Goal: Check status: Check status

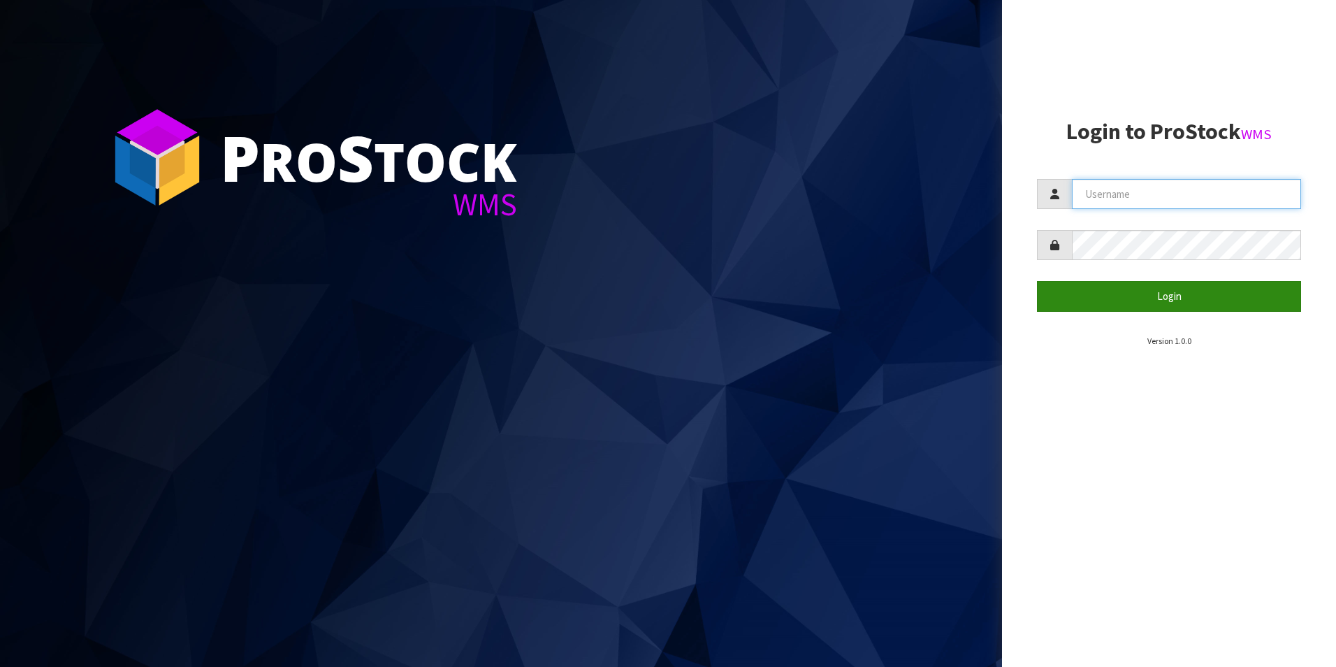
type input "DUTTNZ"
drag, startPoint x: 1091, startPoint y: 288, endPoint x: 1099, endPoint y: 289, distance: 7.7
click at [1099, 288] on button "Login" at bounding box center [1169, 296] width 264 height 30
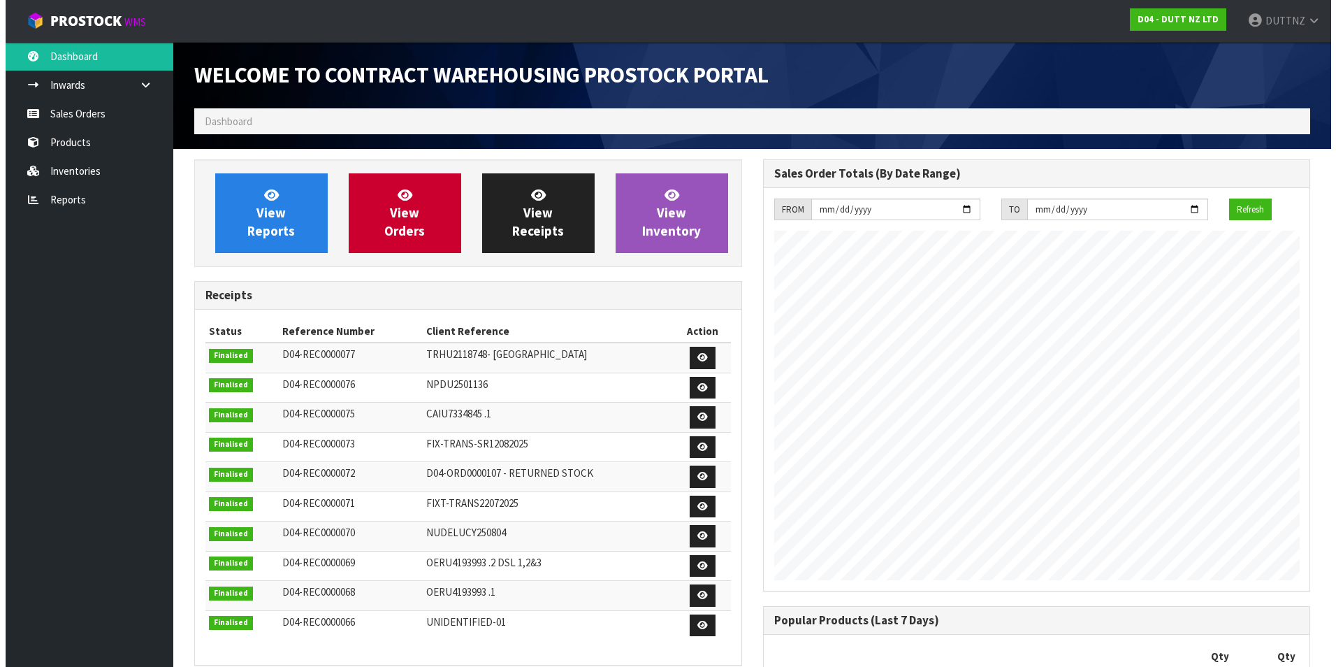
scroll to position [865, 568]
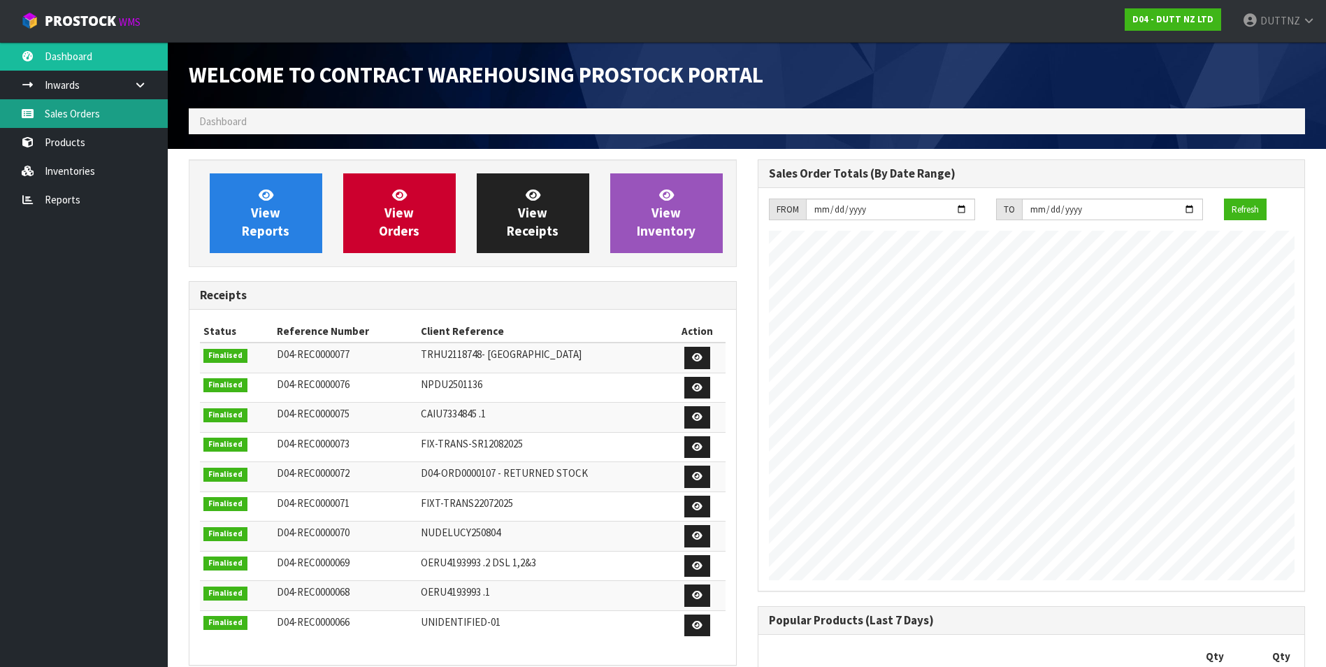
click at [79, 122] on link "Sales Orders" at bounding box center [84, 113] width 168 height 29
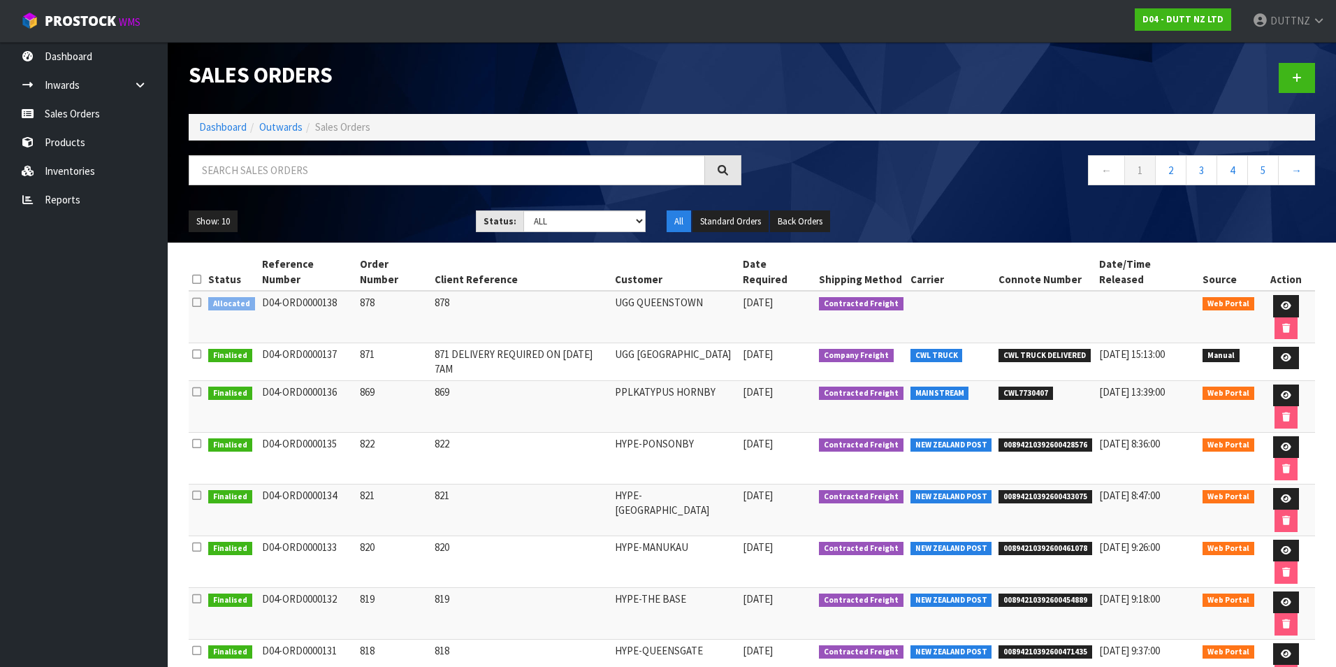
click at [548, 380] on td "869" at bounding box center [521, 406] width 180 height 52
drag, startPoint x: 464, startPoint y: 341, endPoint x: 326, endPoint y: 342, distance: 137.7
click at [326, 380] on tr "Finalised D04-ORD0000136 869 869 PPLKATYPUS HORNBY [DATE] Contracted Freight MA…" at bounding box center [752, 406] width 1126 height 52
drag, startPoint x: 326, startPoint y: 342, endPoint x: 365, endPoint y: 342, distance: 39.1
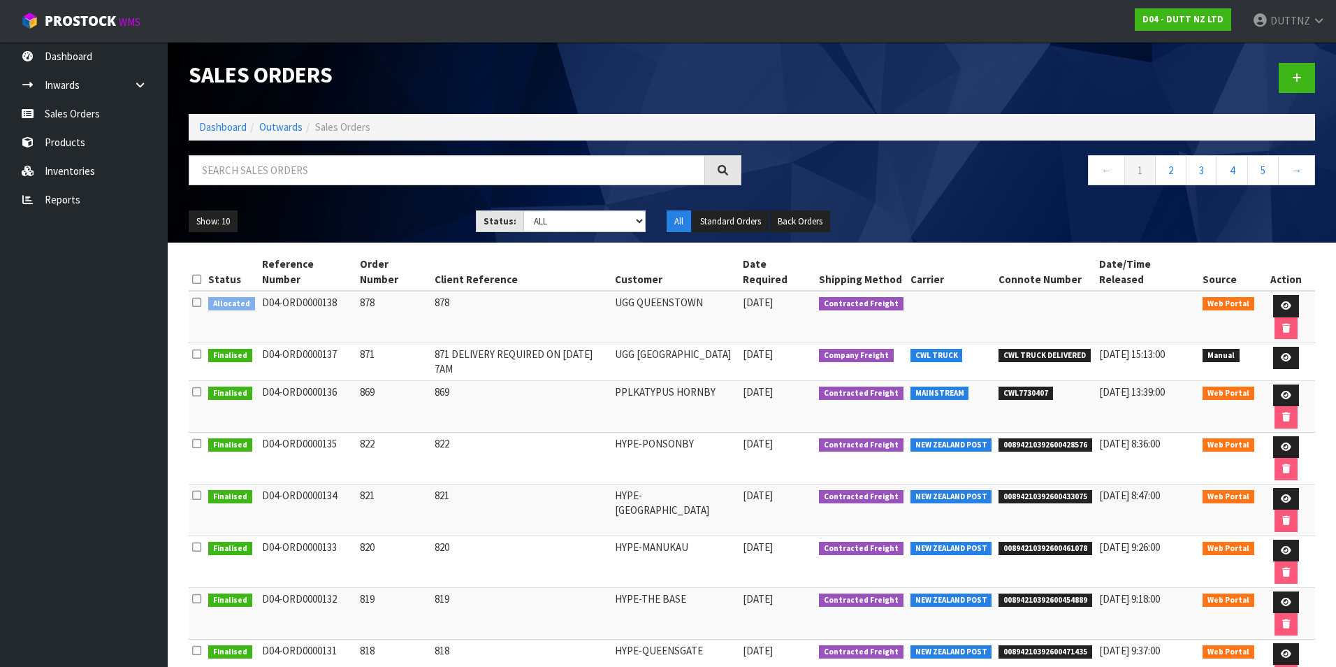
click at [365, 380] on td "869" at bounding box center [393, 406] width 75 height 52
drag, startPoint x: 354, startPoint y: 344, endPoint x: 370, endPoint y: 346, distance: 16.2
click at [370, 380] on td "869" at bounding box center [393, 406] width 75 height 52
drag, startPoint x: 370, startPoint y: 346, endPoint x: 351, endPoint y: 344, distance: 19.0
click at [356, 380] on td "869" at bounding box center [393, 406] width 75 height 52
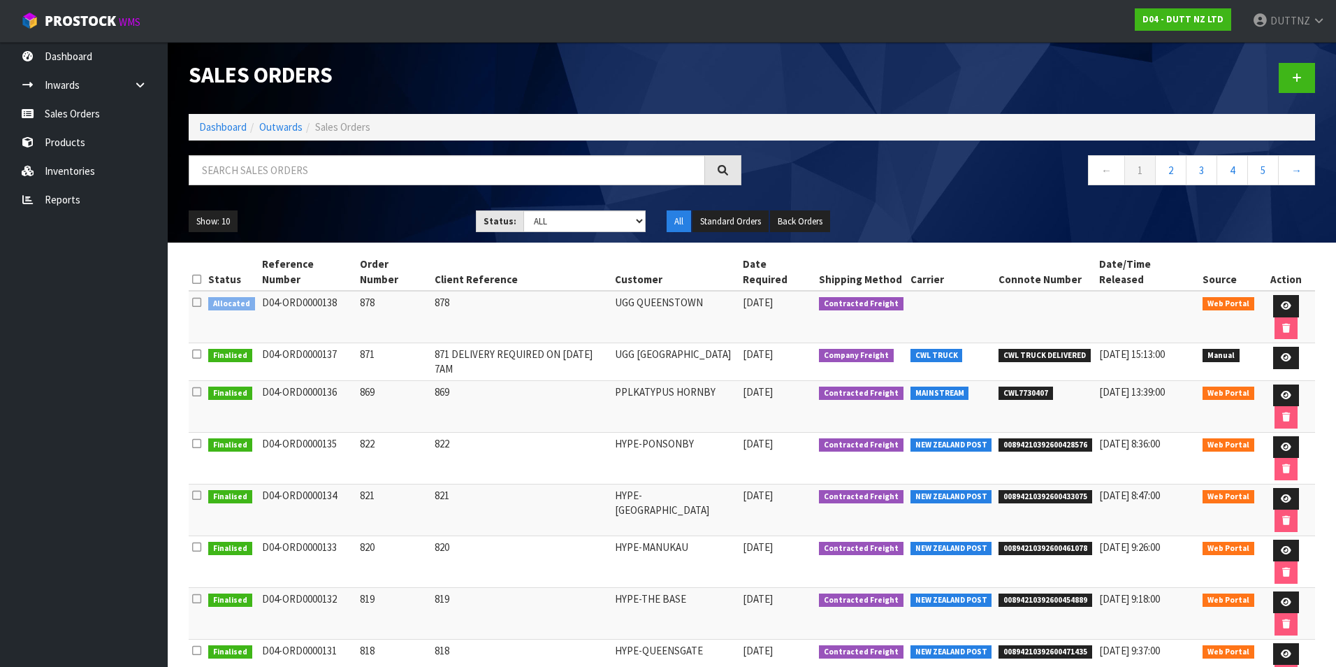
drag, startPoint x: 351, startPoint y: 344, endPoint x: 723, endPoint y: 352, distance: 371.8
click at [723, 380] on tr "Finalised D04-ORD0000136 869 869 PPLKATYPUS HORNBY [DATE] Contracted Freight MA…" at bounding box center [752, 406] width 1126 height 52
click at [388, 587] on td "819" at bounding box center [393, 613] width 75 height 52
drag, startPoint x: 340, startPoint y: 289, endPoint x: 254, endPoint y: 289, distance: 86.6
click at [259, 291] on td "D04-ORD0000138" at bounding box center [308, 317] width 98 height 52
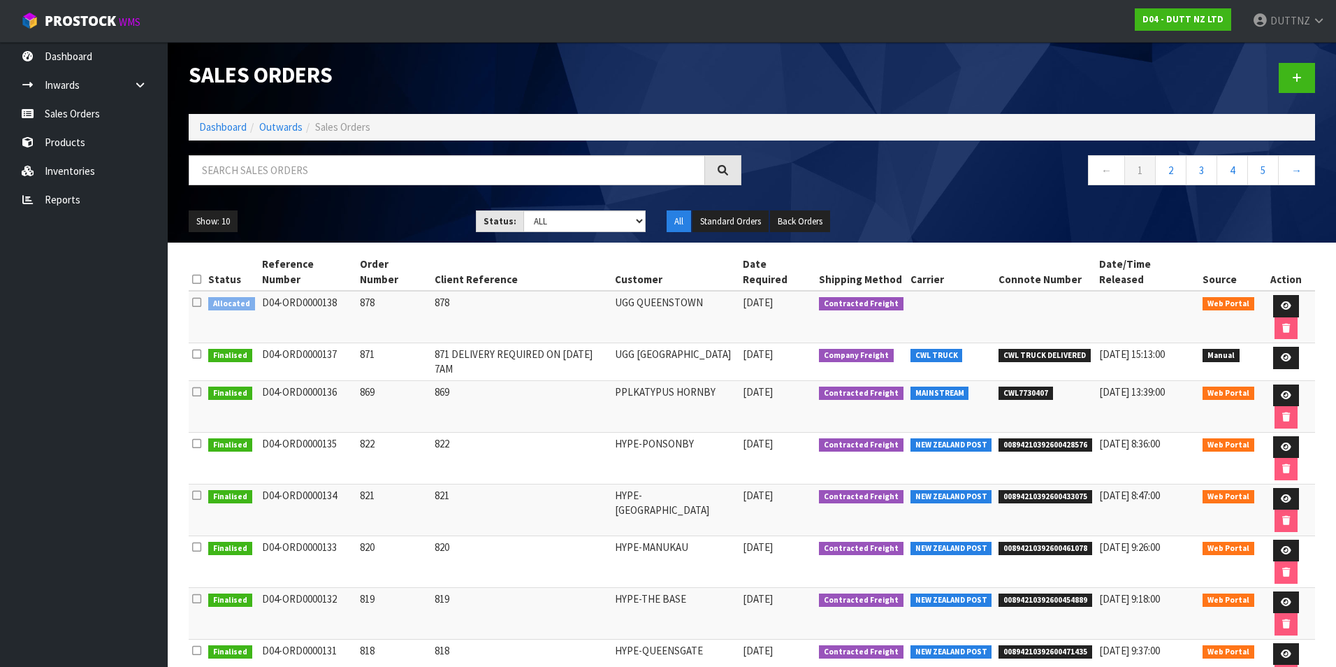
click at [259, 291] on td "D04-ORD0000138" at bounding box center [308, 317] width 98 height 52
drag, startPoint x: 254, startPoint y: 289, endPoint x: 311, endPoint y: 289, distance: 57.3
click at [311, 291] on td "D04-ORD0000138" at bounding box center [308, 317] width 98 height 52
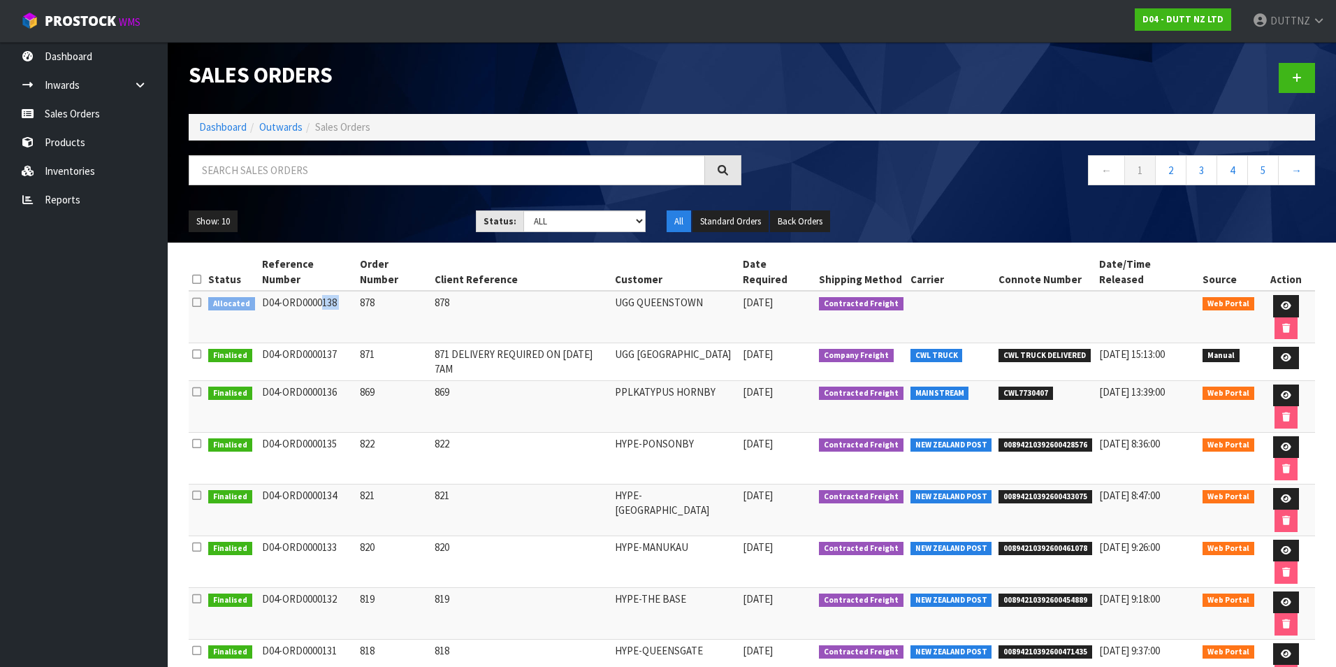
drag, startPoint x: 260, startPoint y: 289, endPoint x: 348, endPoint y: 287, distance: 88.1
click at [348, 291] on tr "Allocated D04-ORD0000138 878 878 UGG [GEOGRAPHIC_DATA] [DATE] Contracted Freigh…" at bounding box center [752, 317] width 1126 height 52
click at [356, 291] on td "878" at bounding box center [393, 317] width 75 height 52
drag, startPoint x: 354, startPoint y: 287, endPoint x: 361, endPoint y: 319, distance: 32.1
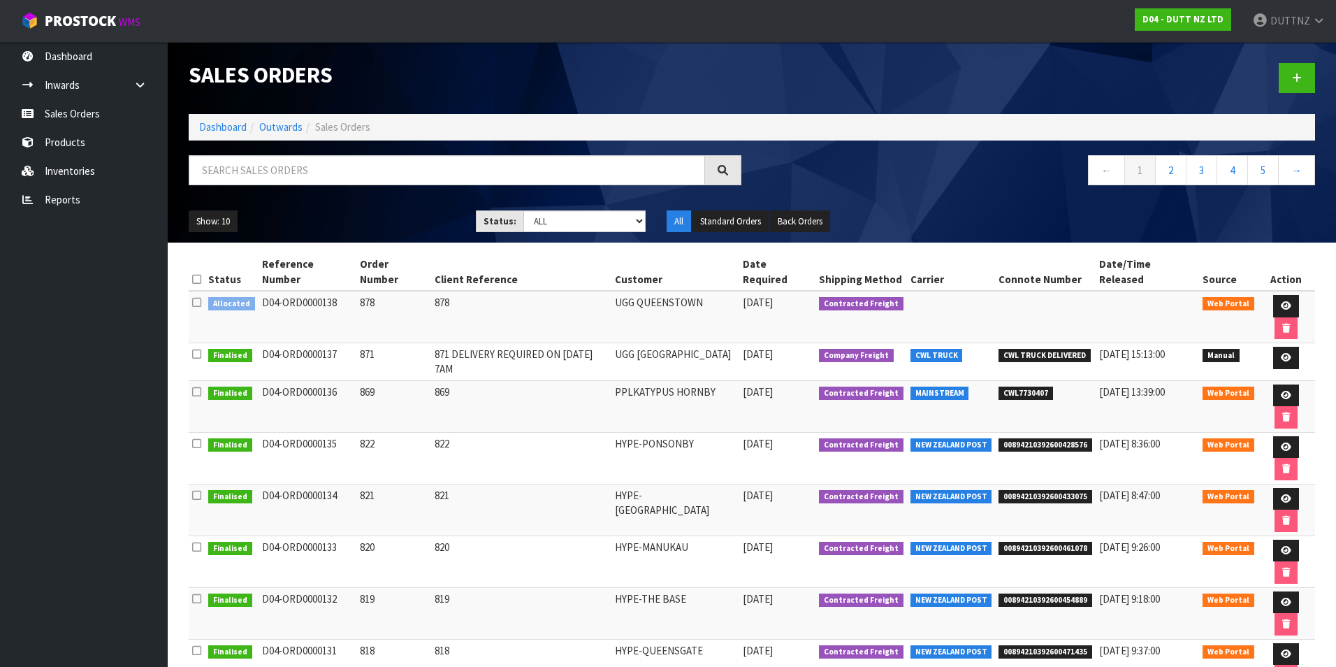
click at [361, 343] on td "871" at bounding box center [393, 362] width 75 height 38
drag, startPoint x: 361, startPoint y: 319, endPoint x: 437, endPoint y: 316, distance: 76.2
click at [437, 343] on td "871 DELIVERY REQUIRED ON [DATE] 7AM" at bounding box center [521, 362] width 180 height 38
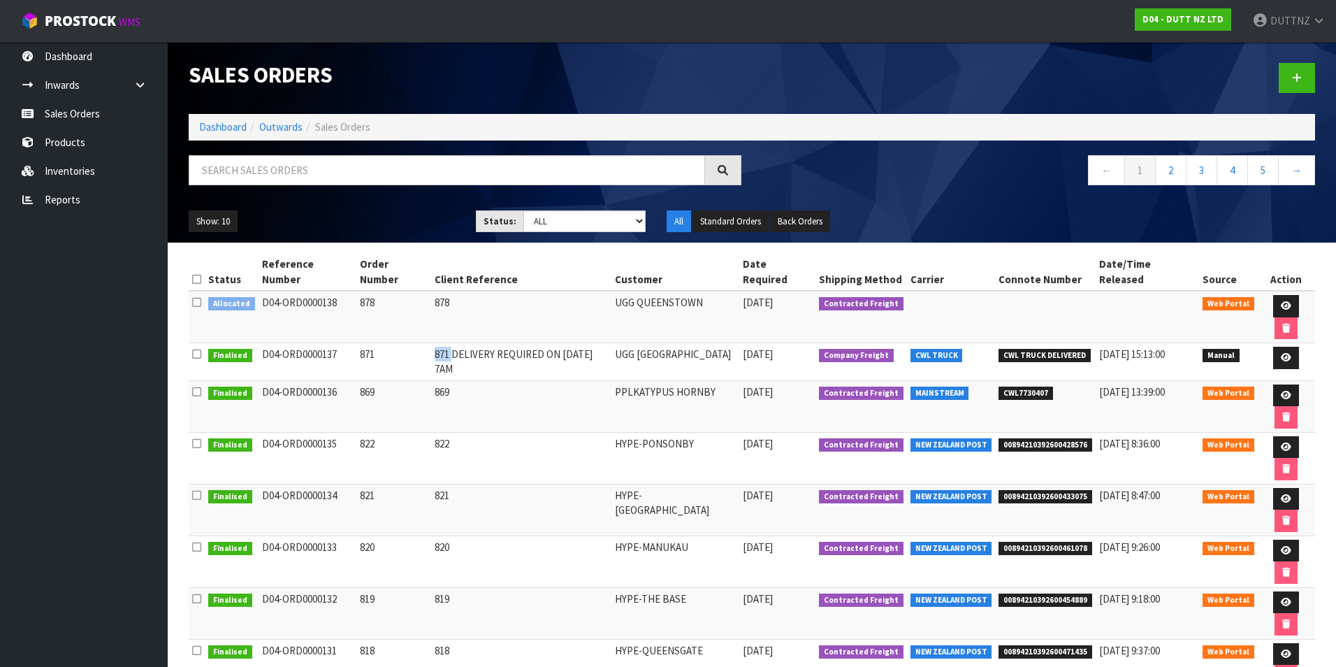
drag, startPoint x: 437, startPoint y: 316, endPoint x: 430, endPoint y: 335, distance: 20.1
click at [431, 343] on td "871 DELIVERY REQUIRED ON [DATE] 7AM" at bounding box center [521, 362] width 180 height 38
click at [431, 380] on td "869" at bounding box center [521, 406] width 180 height 52
drag, startPoint x: 430, startPoint y: 346, endPoint x: 430, endPoint y: 371, distance: 25.2
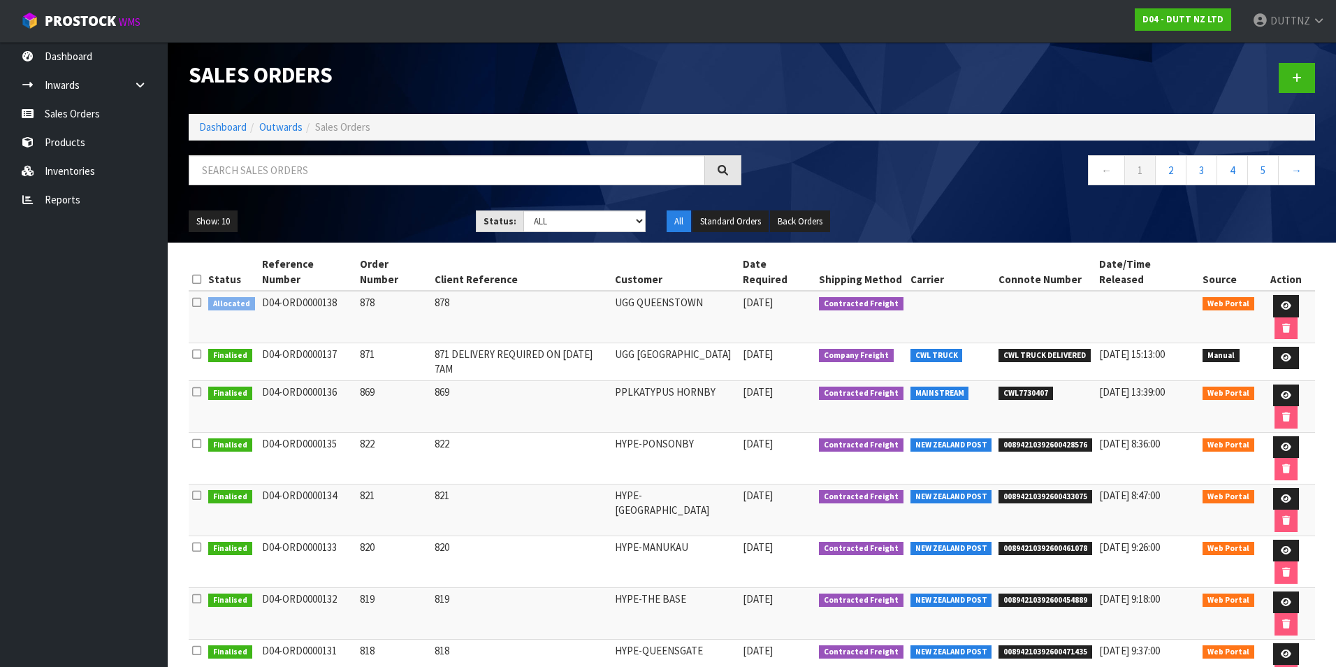
click at [431, 432] on td "822" at bounding box center [521, 458] width 180 height 52
drag, startPoint x: 430, startPoint y: 371, endPoint x: 433, endPoint y: 400, distance: 29.5
click at [433, 484] on td "821" at bounding box center [521, 510] width 180 height 52
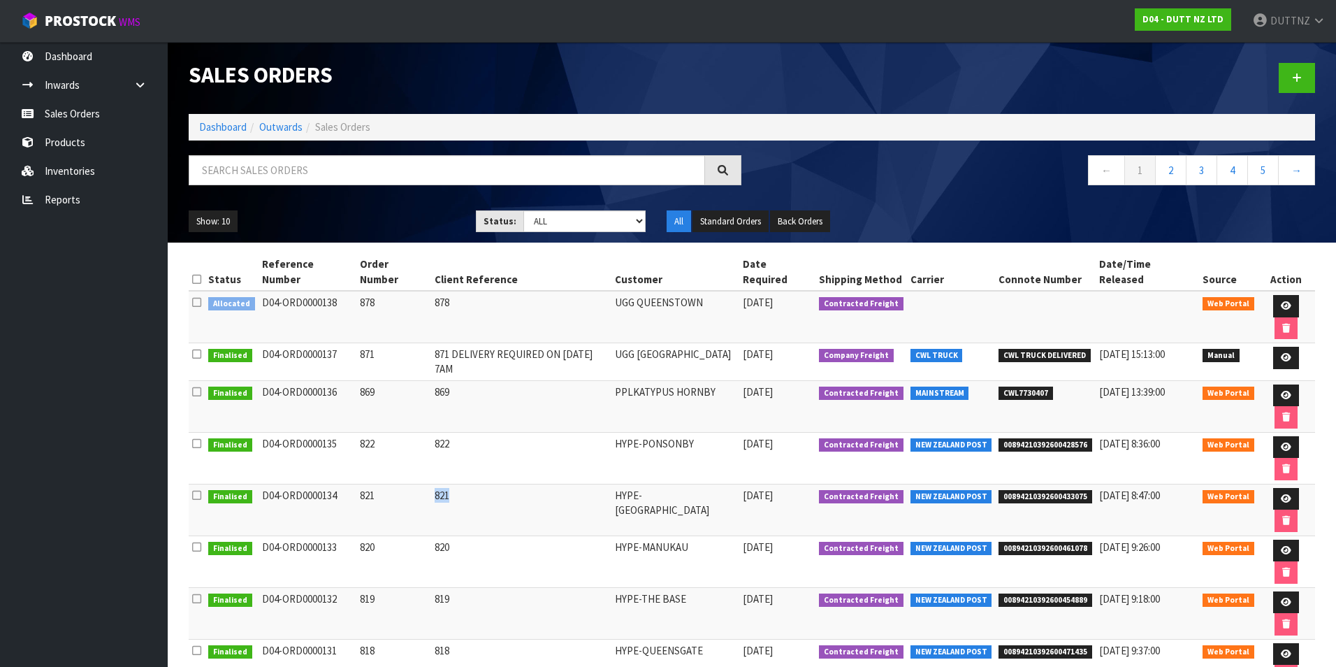
click at [433, 484] on td "821" at bounding box center [521, 510] width 180 height 52
drag, startPoint x: 433, startPoint y: 409, endPoint x: 429, endPoint y: 441, distance: 31.7
click at [431, 535] on td "820" at bounding box center [521, 561] width 180 height 52
drag, startPoint x: 429, startPoint y: 441, endPoint x: 429, endPoint y: 471, distance: 30.0
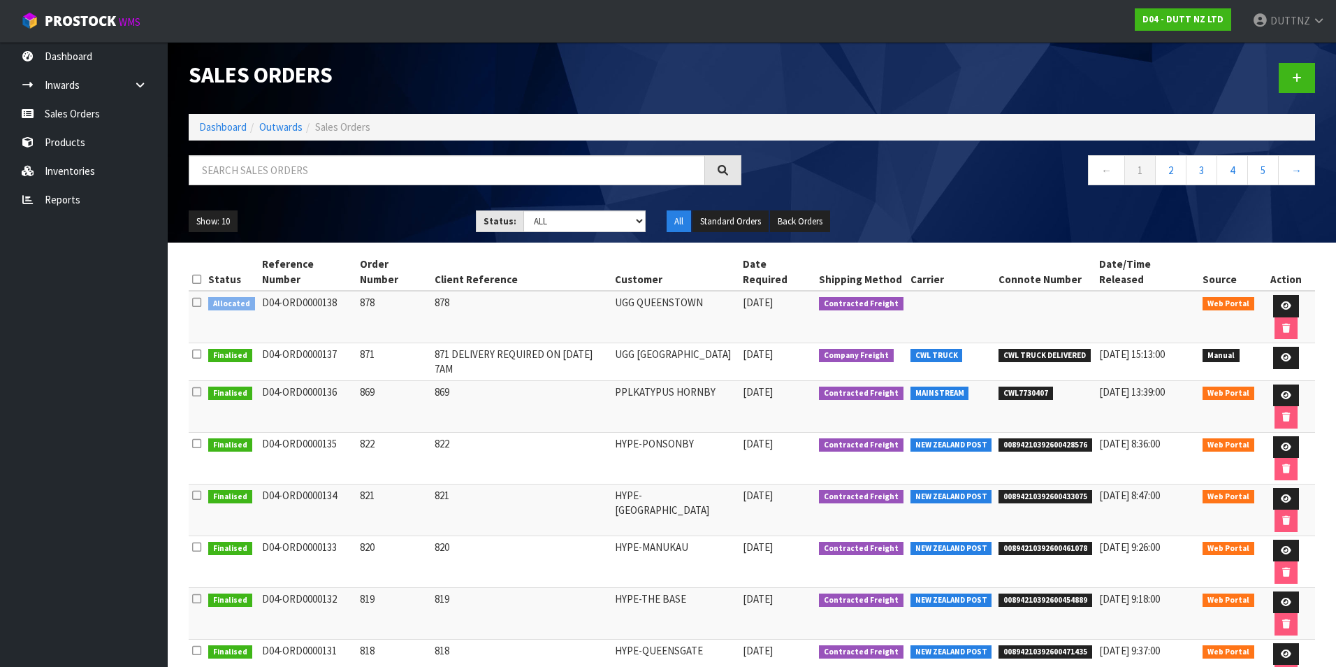
click at [431, 587] on td "819" at bounding box center [521, 613] width 180 height 52
drag, startPoint x: 429, startPoint y: 471, endPoint x: 426, endPoint y: 500, distance: 28.8
click at [431, 639] on td "818" at bounding box center [521, 665] width 180 height 52
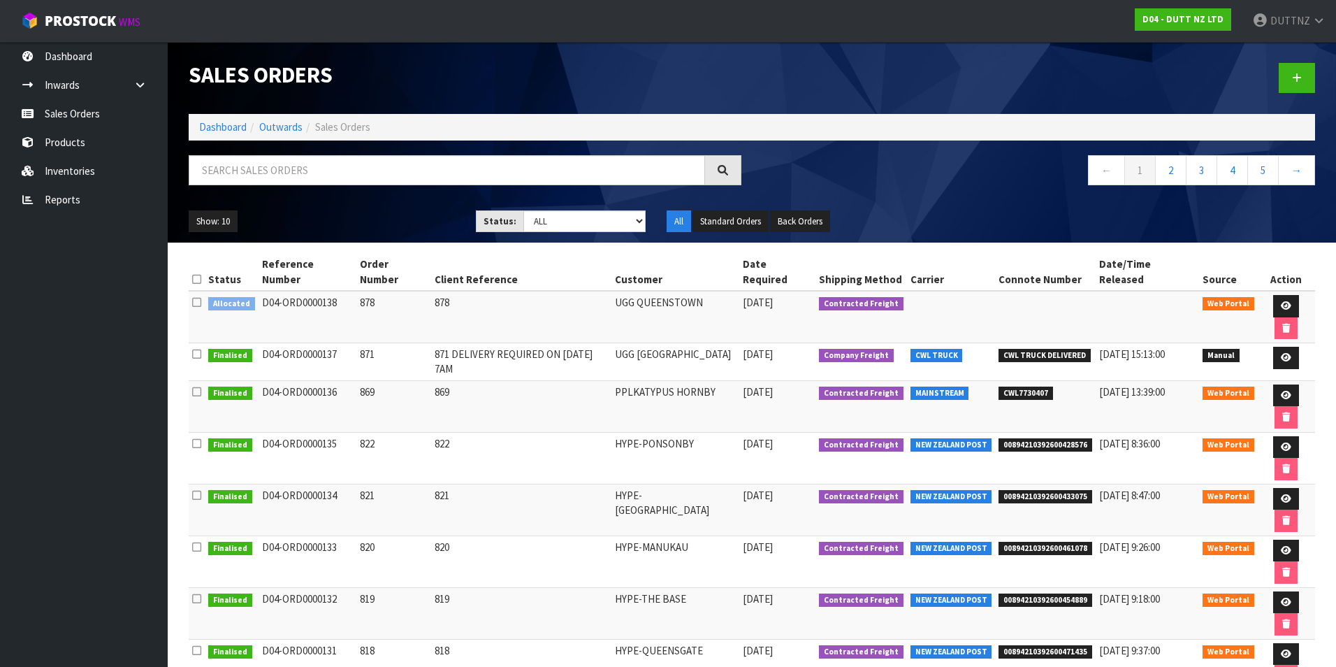
drag, startPoint x: 426, startPoint y: 500, endPoint x: 426, endPoint y: 519, distance: 19.6
drag, startPoint x: 423, startPoint y: 531, endPoint x: 425, endPoint y: 560, distance: 28.7
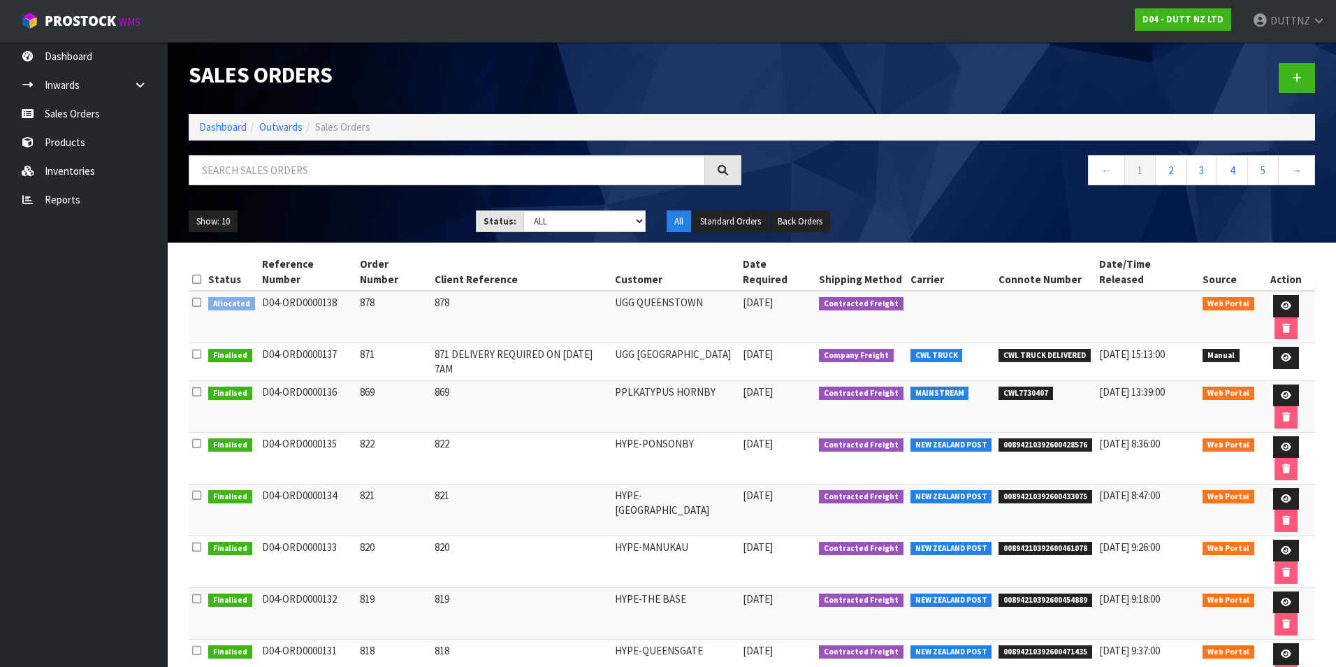
drag, startPoint x: 425, startPoint y: 560, endPoint x: 433, endPoint y: 345, distance: 214.7
click at [433, 380] on td "869" at bounding box center [521, 406] width 180 height 52
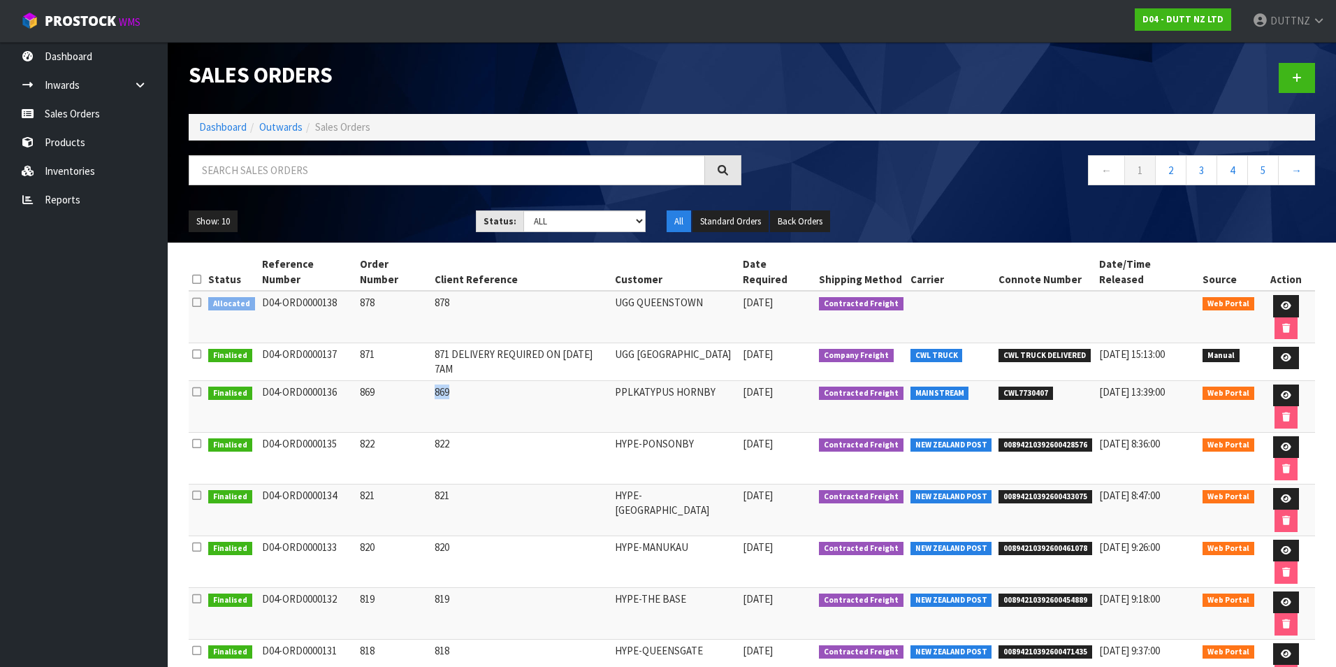
click at [433, 380] on td "869" at bounding box center [521, 406] width 180 height 52
drag, startPoint x: 433, startPoint y: 345, endPoint x: 430, endPoint y: 354, distance: 9.1
click at [431, 380] on td "869" at bounding box center [521, 406] width 180 height 52
drag, startPoint x: 430, startPoint y: 354, endPoint x: 434, endPoint y: 380, distance: 26.9
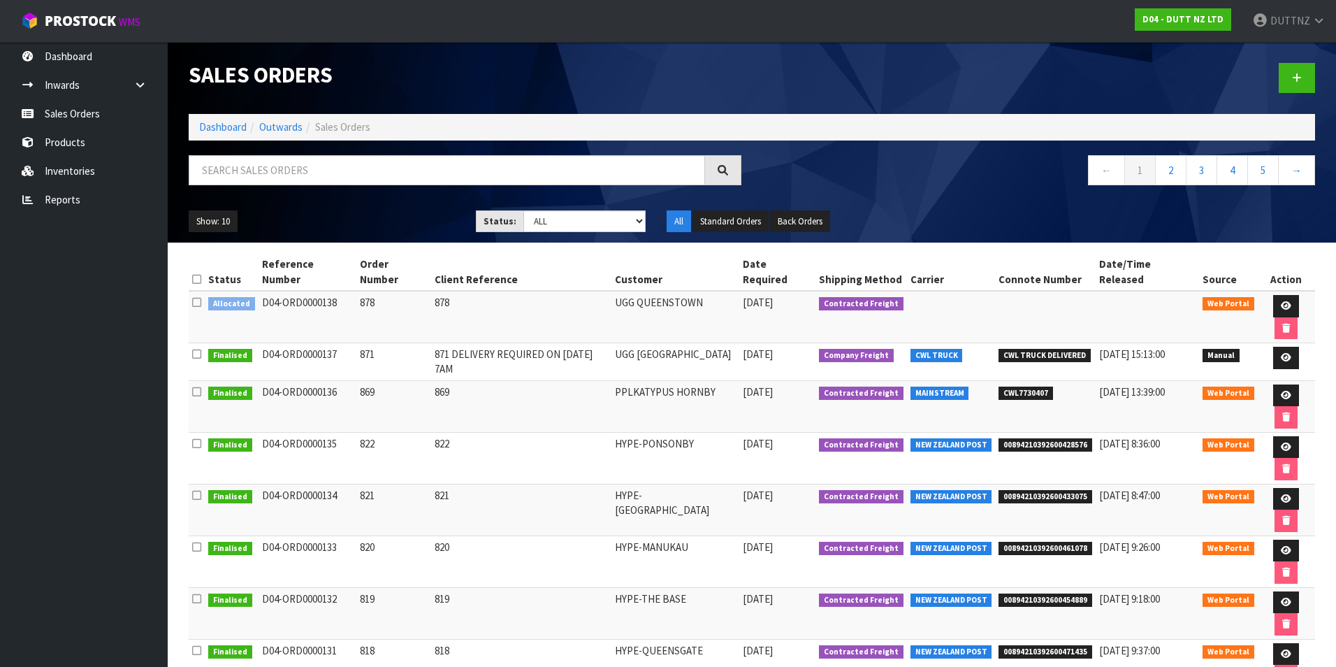
click at [434, 432] on td "822" at bounding box center [521, 458] width 180 height 52
drag, startPoint x: 434, startPoint y: 380, endPoint x: 432, endPoint y: 353, distance: 27.3
click at [432, 380] on td "869" at bounding box center [521, 406] width 180 height 52
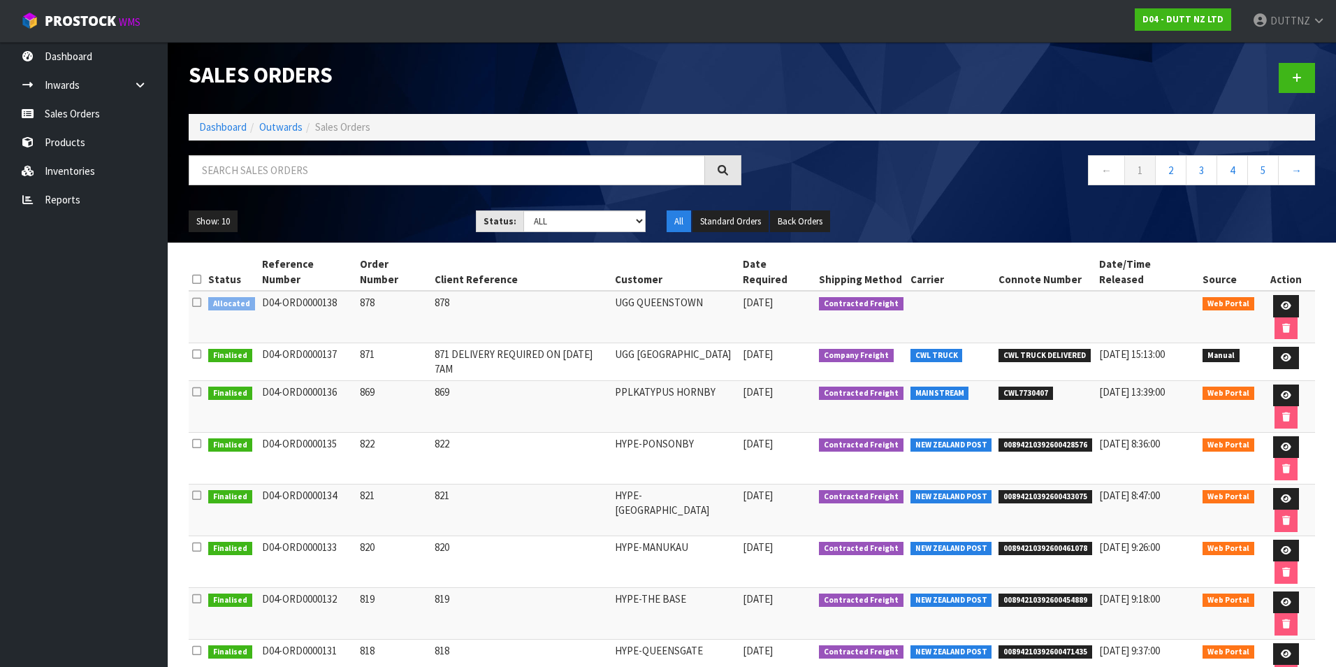
drag, startPoint x: 432, startPoint y: 353, endPoint x: 436, endPoint y: 379, distance: 26.9
click at [436, 432] on td "822" at bounding box center [521, 458] width 180 height 52
